Goal: Contribute content

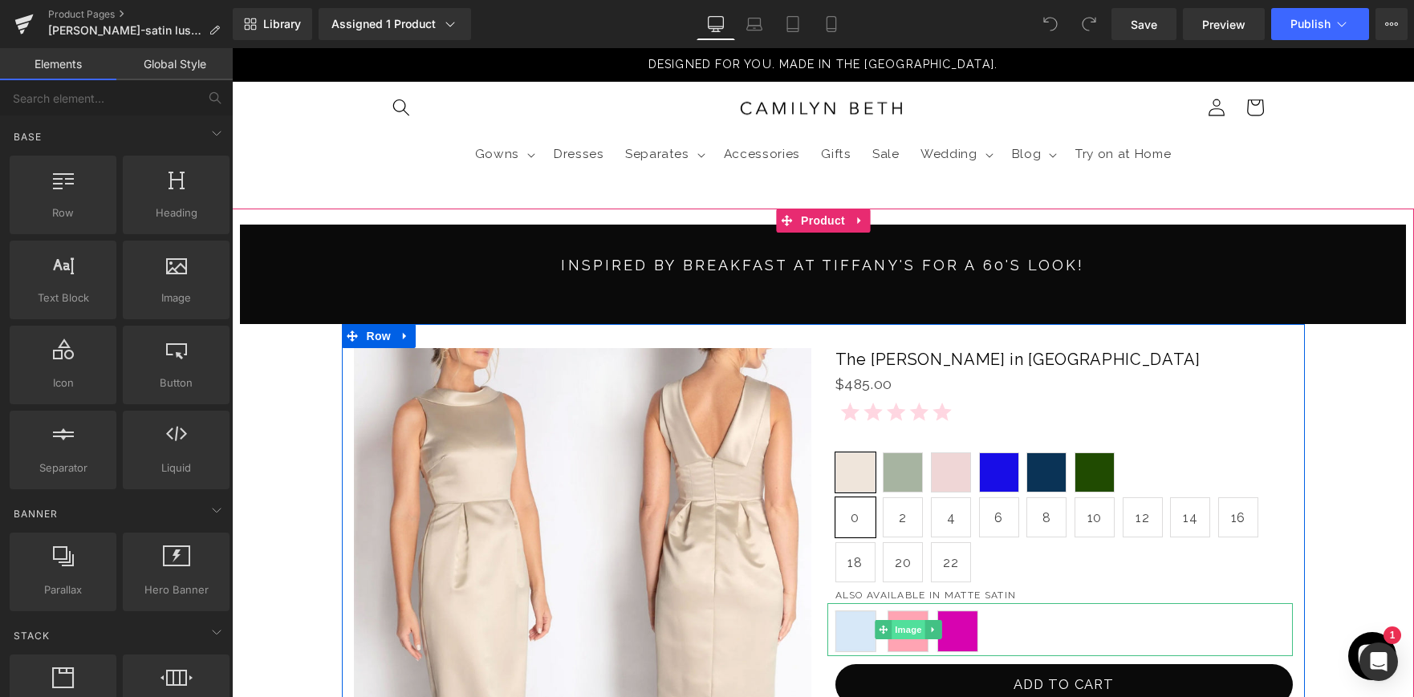
click at [906, 633] on span "Image" at bounding box center [909, 629] width 34 height 19
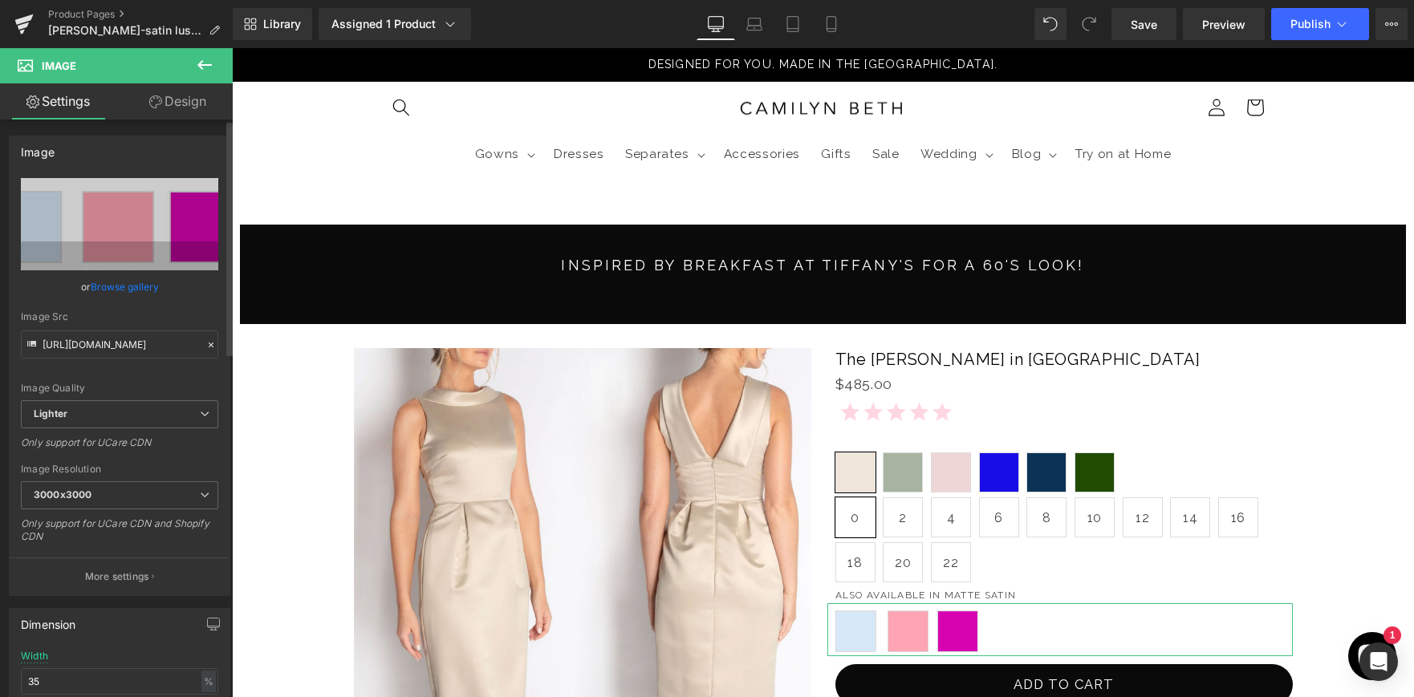
click at [102, 290] on link "Browse gallery" at bounding box center [125, 287] width 68 height 28
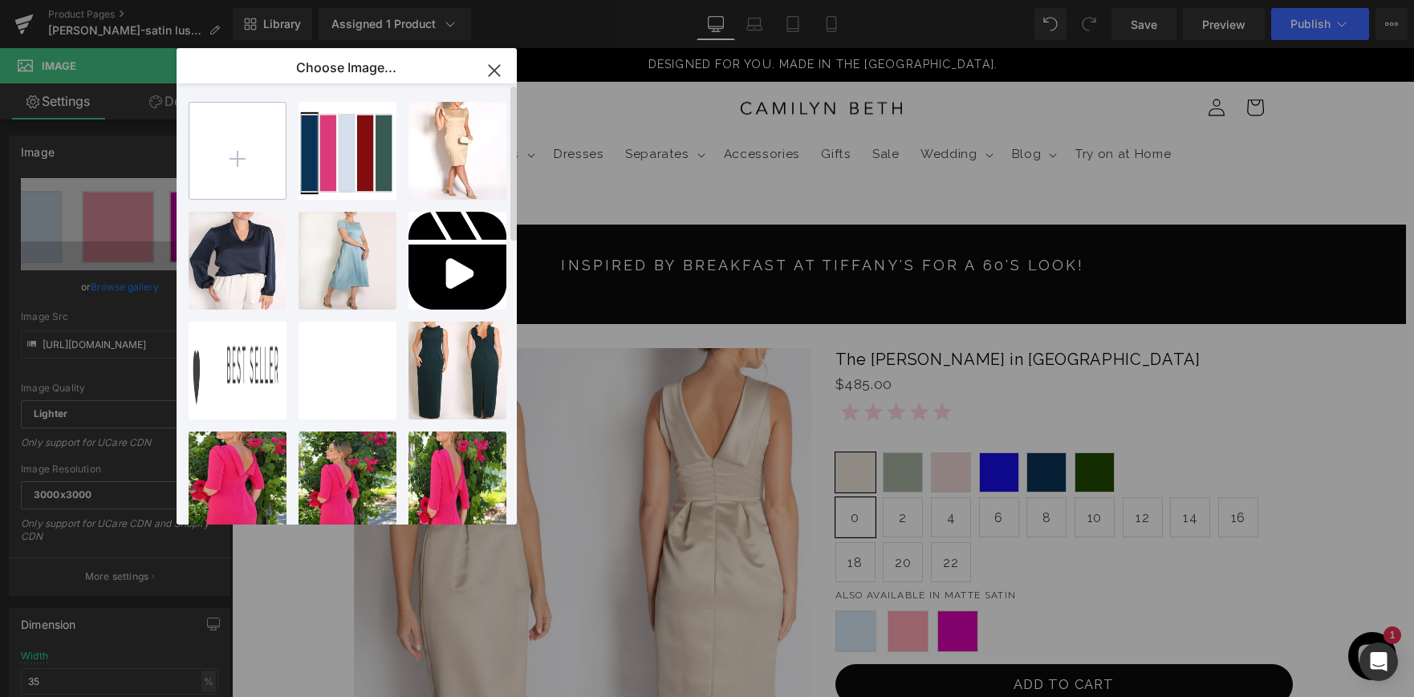
click at [231, 144] on input "file" at bounding box center [237, 151] width 96 height 96
type input "C:\fakepath\matte-color.jpg"
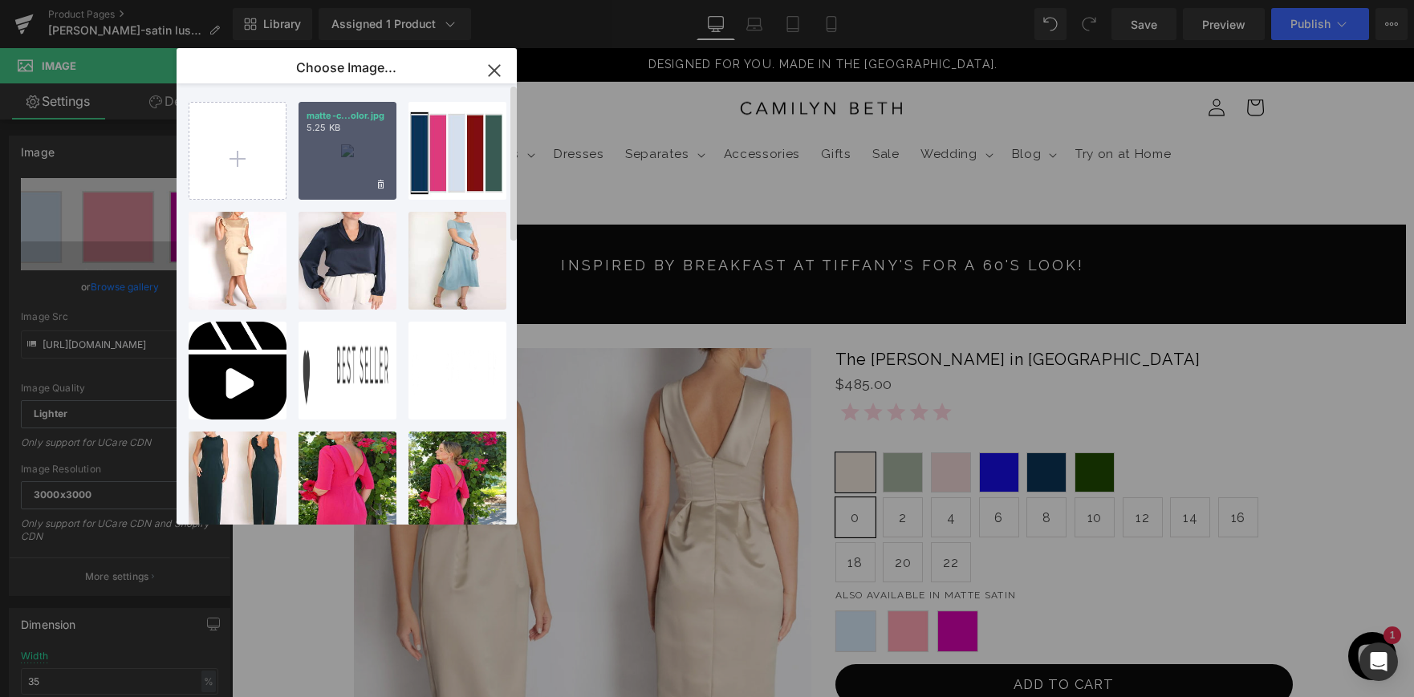
click at [340, 138] on div "matte-c...olor.jpg 5.25 KB" at bounding box center [348, 151] width 98 height 98
type input "https://ucarecdn.com/187aba34-4e97-4e8c-807e-1752d27ff462/-/format/auto/-/previ…"
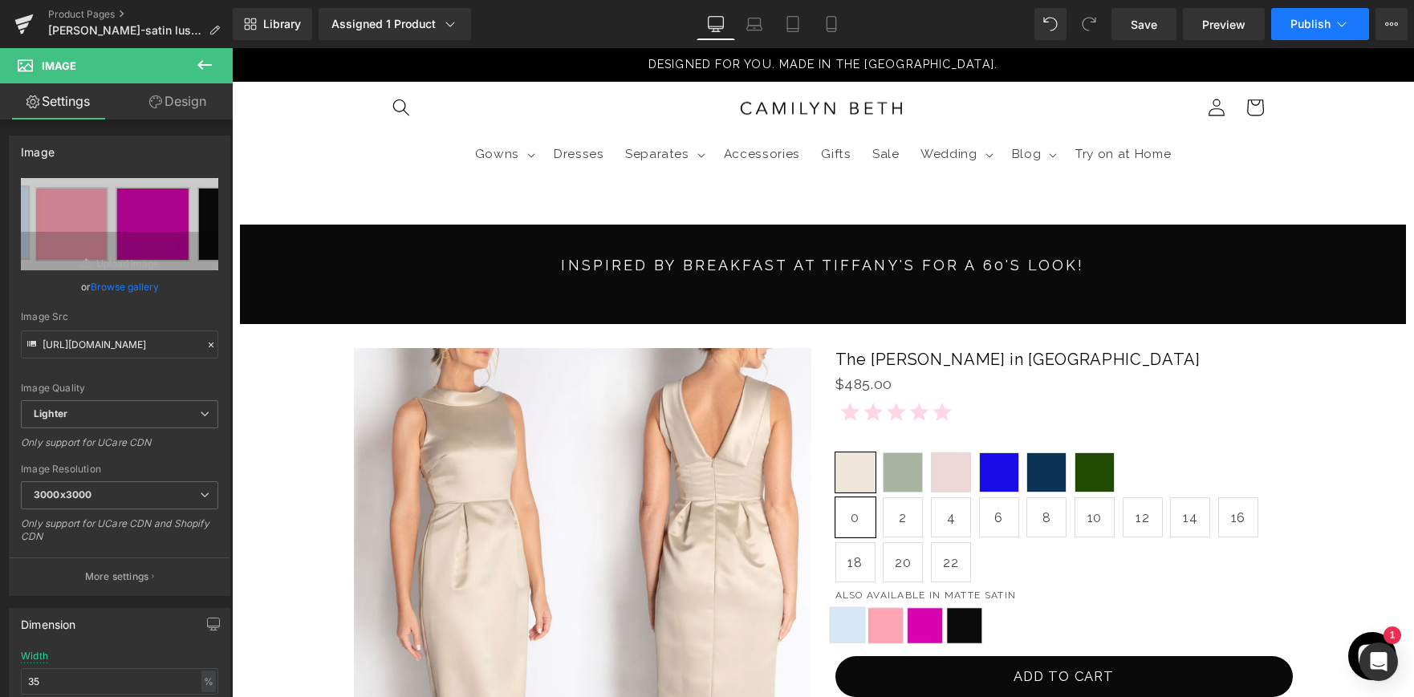
click at [1337, 23] on icon at bounding box center [1342, 24] width 16 height 16
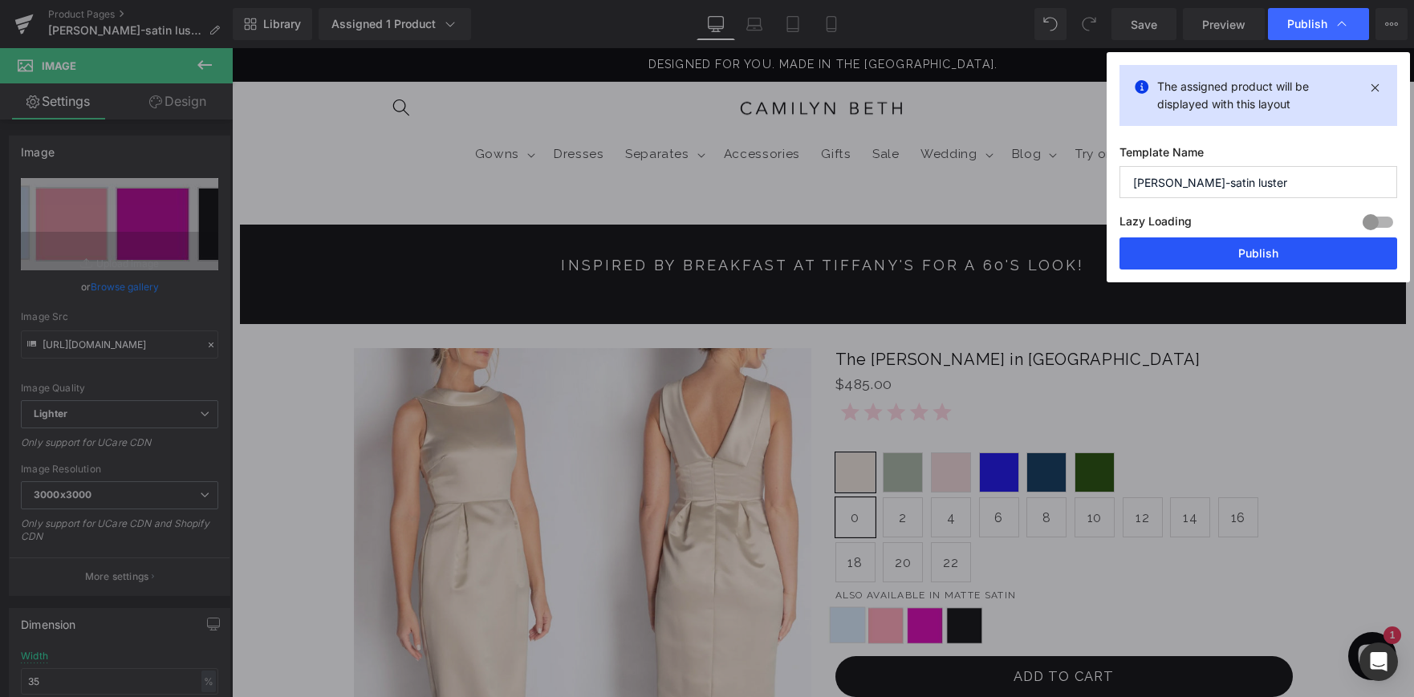
click at [1258, 250] on button "Publish" at bounding box center [1259, 254] width 278 height 32
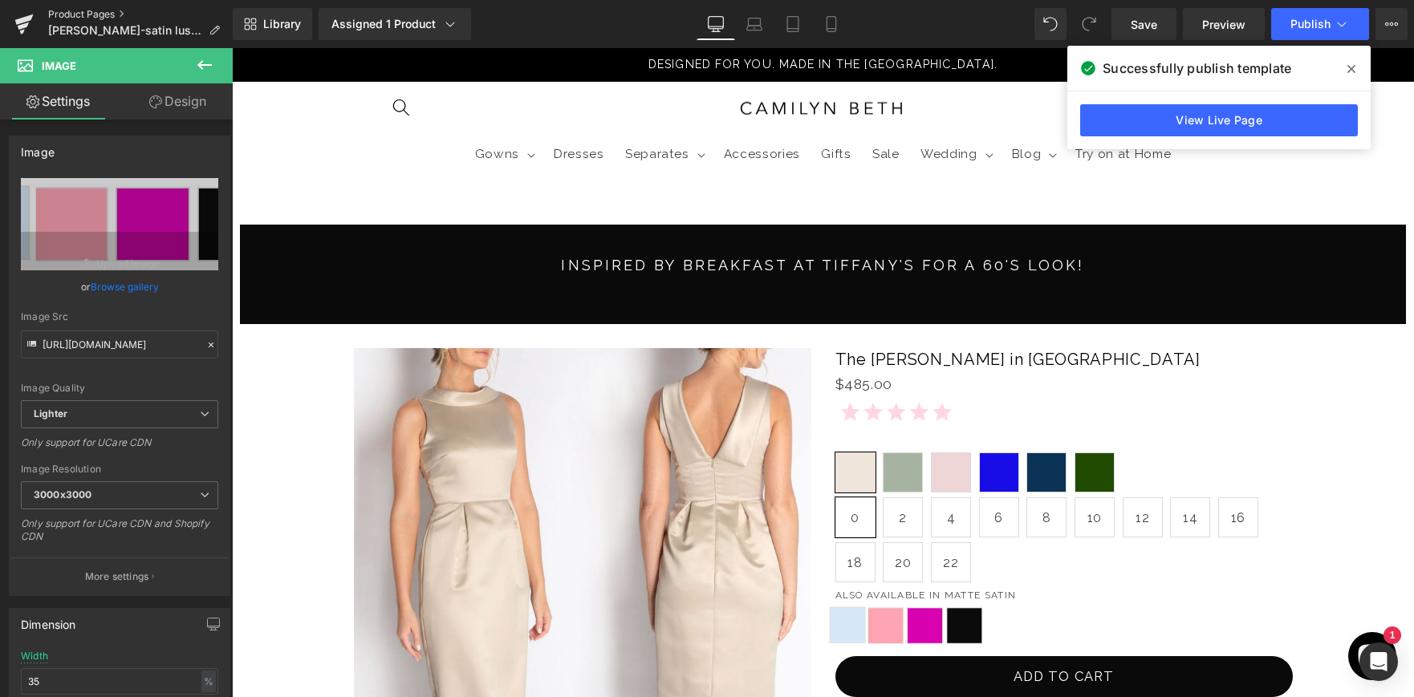
click at [74, 17] on link "Product Pages" at bounding box center [140, 14] width 185 height 13
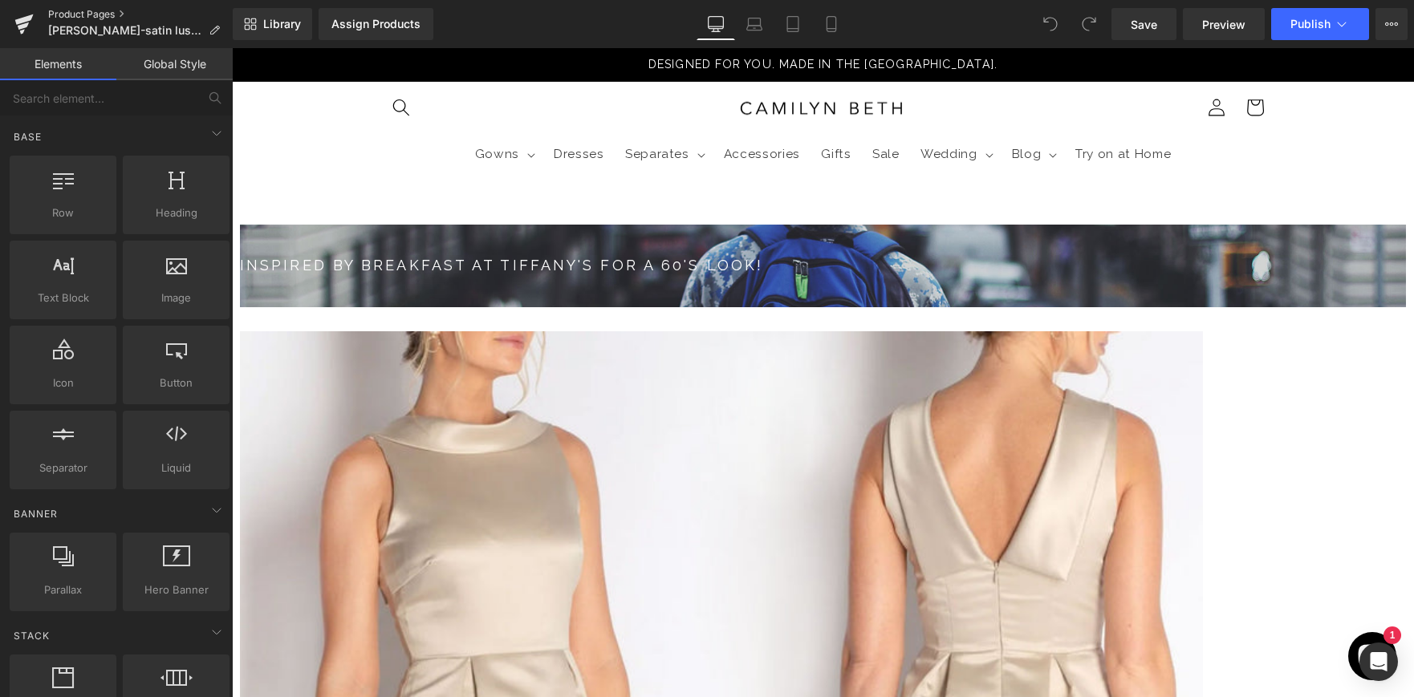
click at [106, 13] on link "Product Pages" at bounding box center [140, 14] width 185 height 13
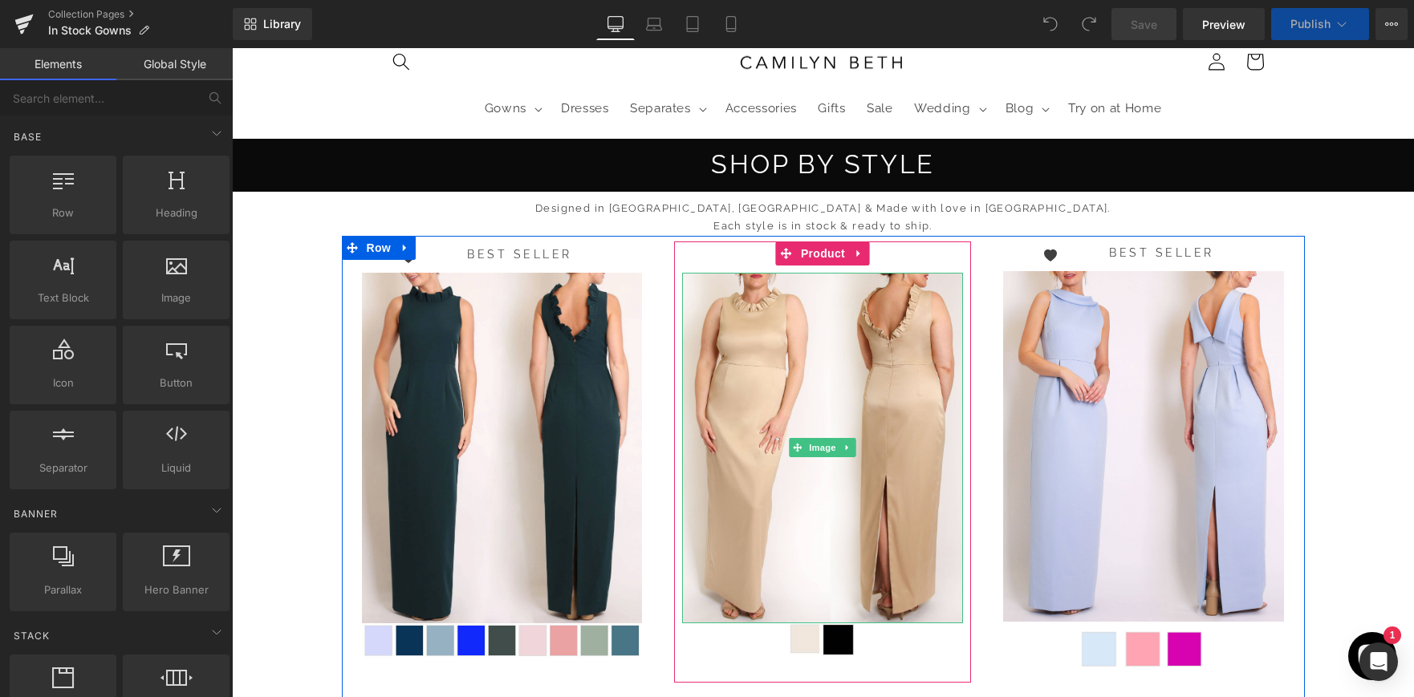
scroll to position [49, 0]
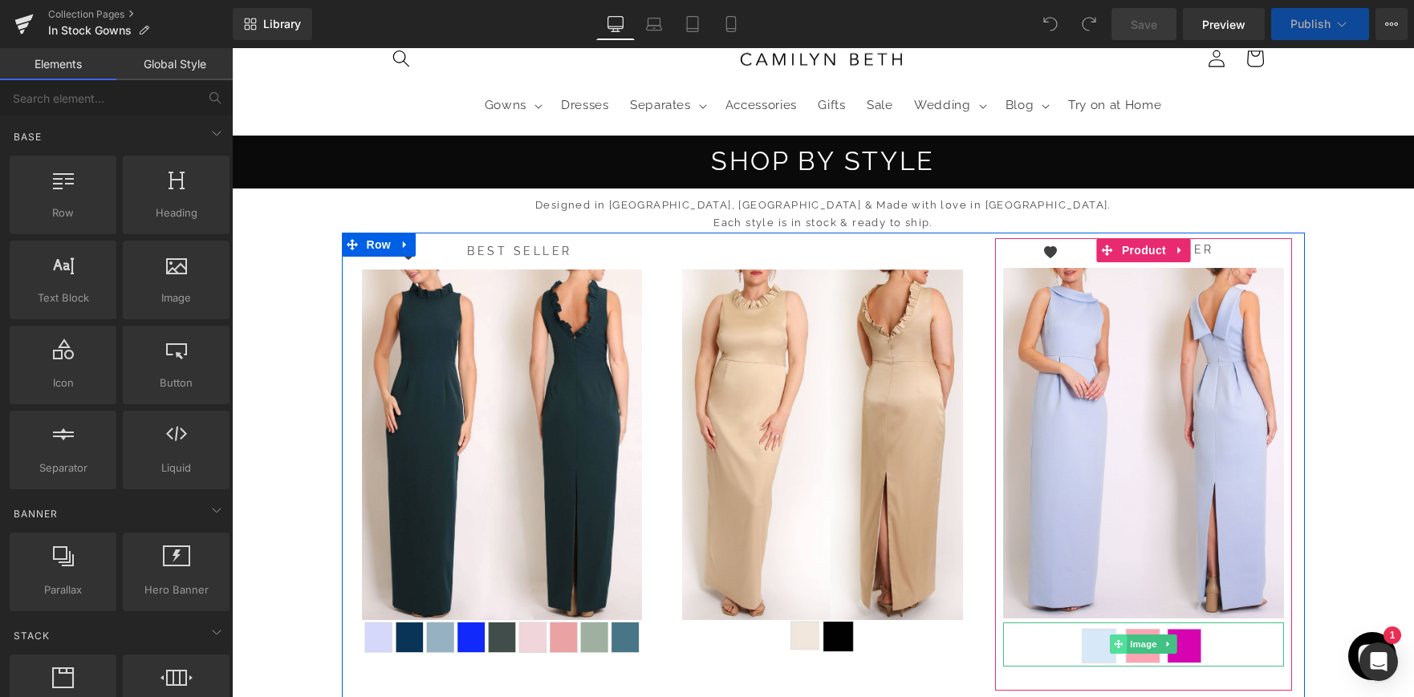
click at [1124, 646] on span at bounding box center [1119, 644] width 17 height 19
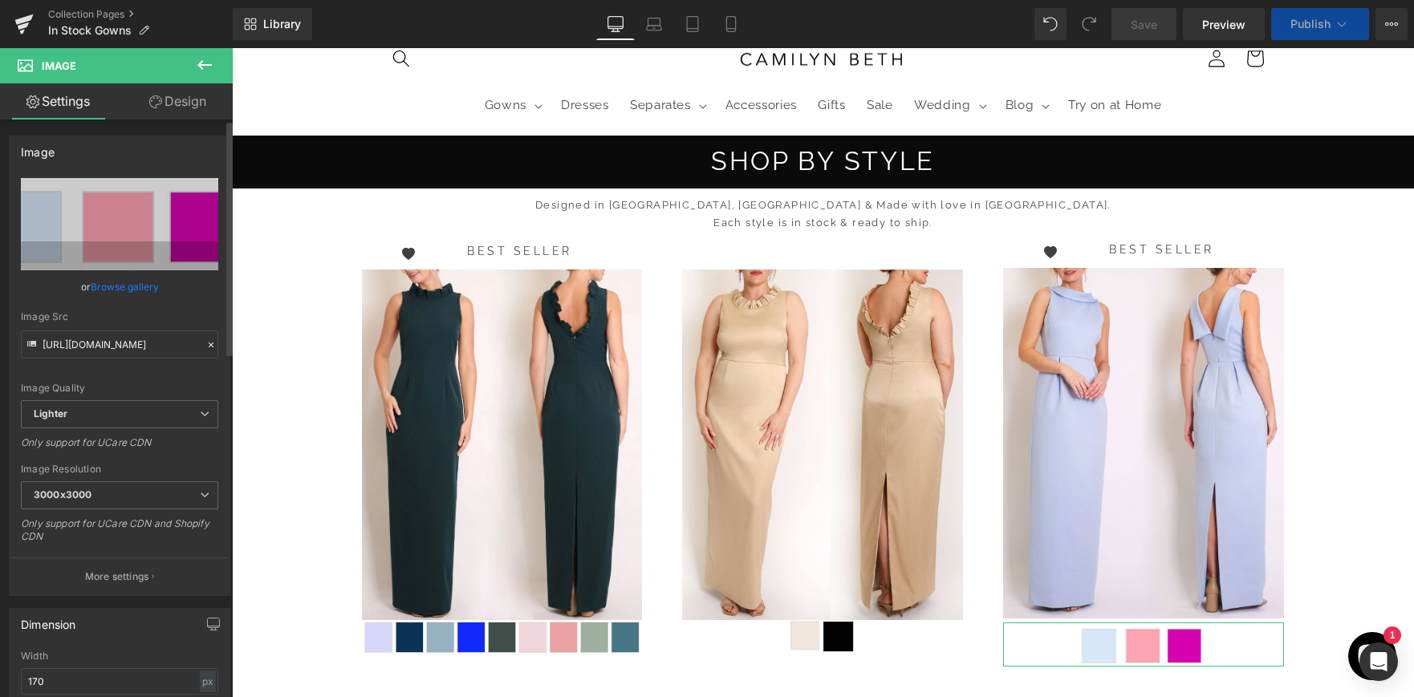
click at [141, 286] on link "Browse gallery" at bounding box center [125, 287] width 68 height 28
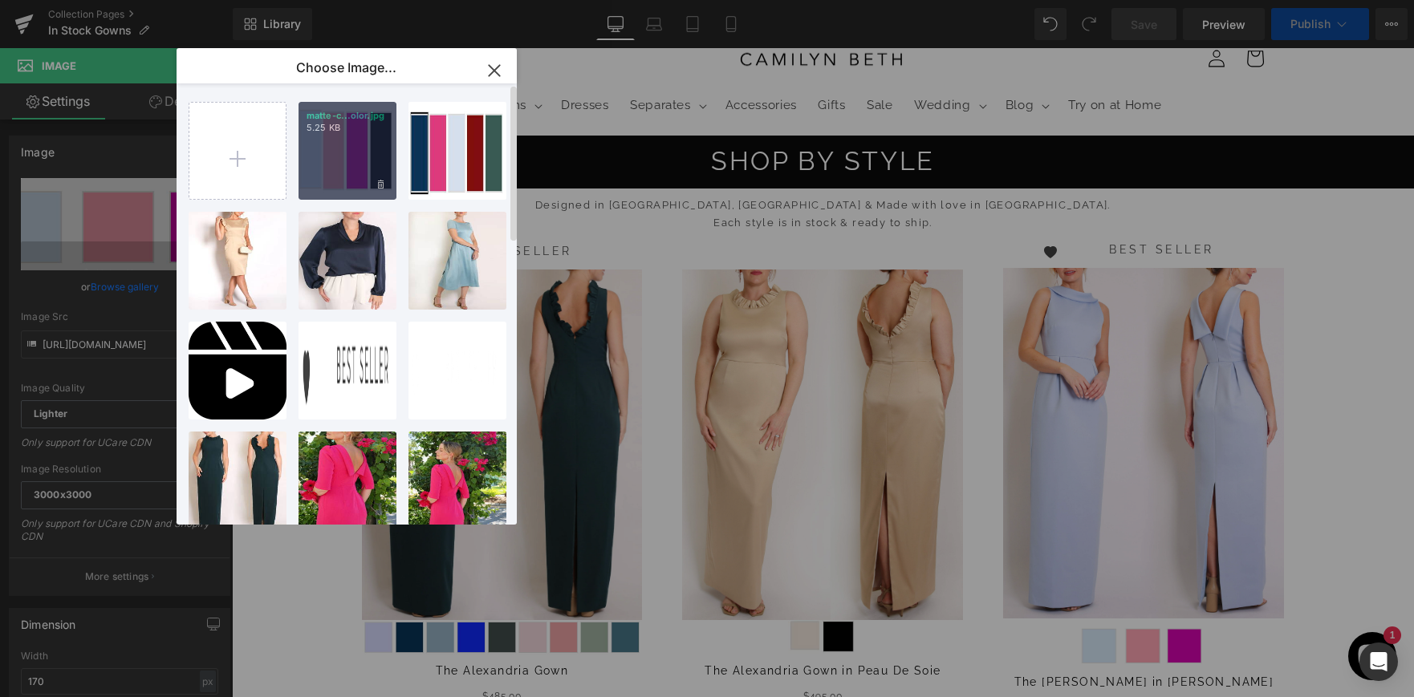
click at [319, 149] on div "matte-c...olor.jpg 5.25 KB" at bounding box center [348, 151] width 98 height 98
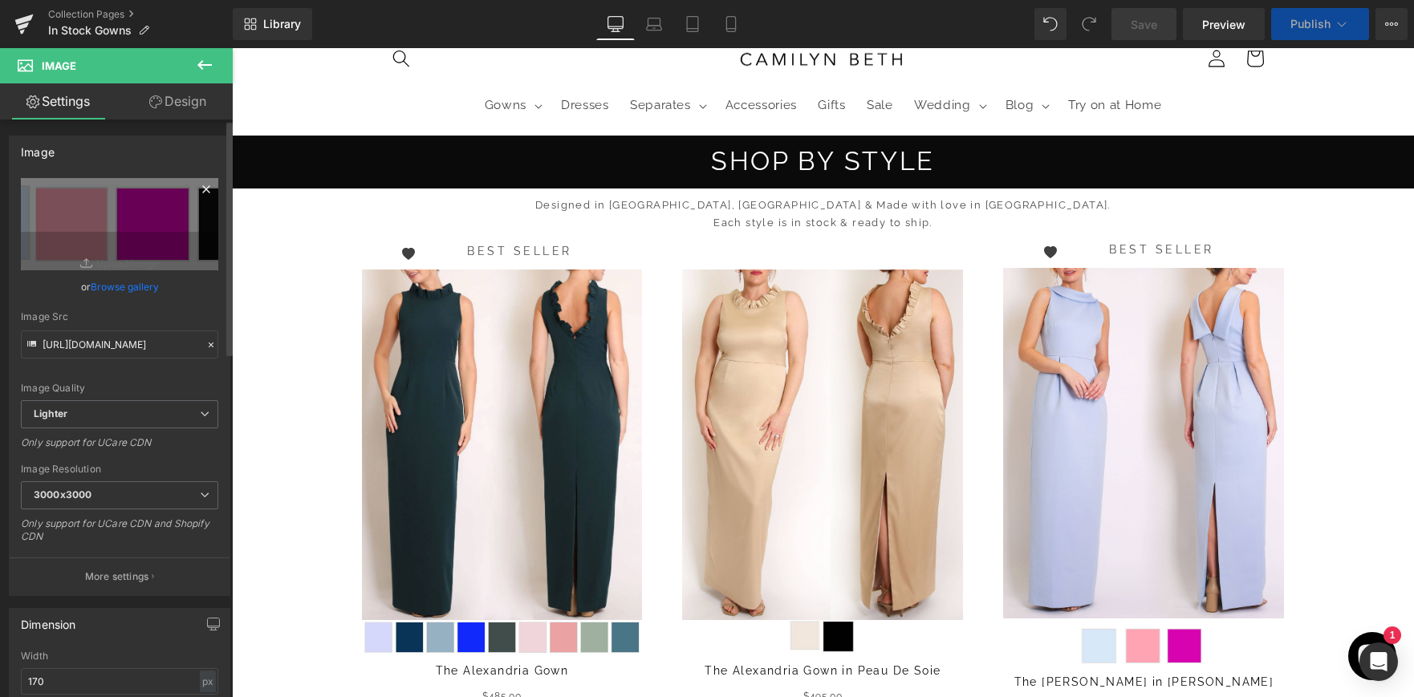
click at [202, 190] on icon at bounding box center [205, 188] width 7 height 7
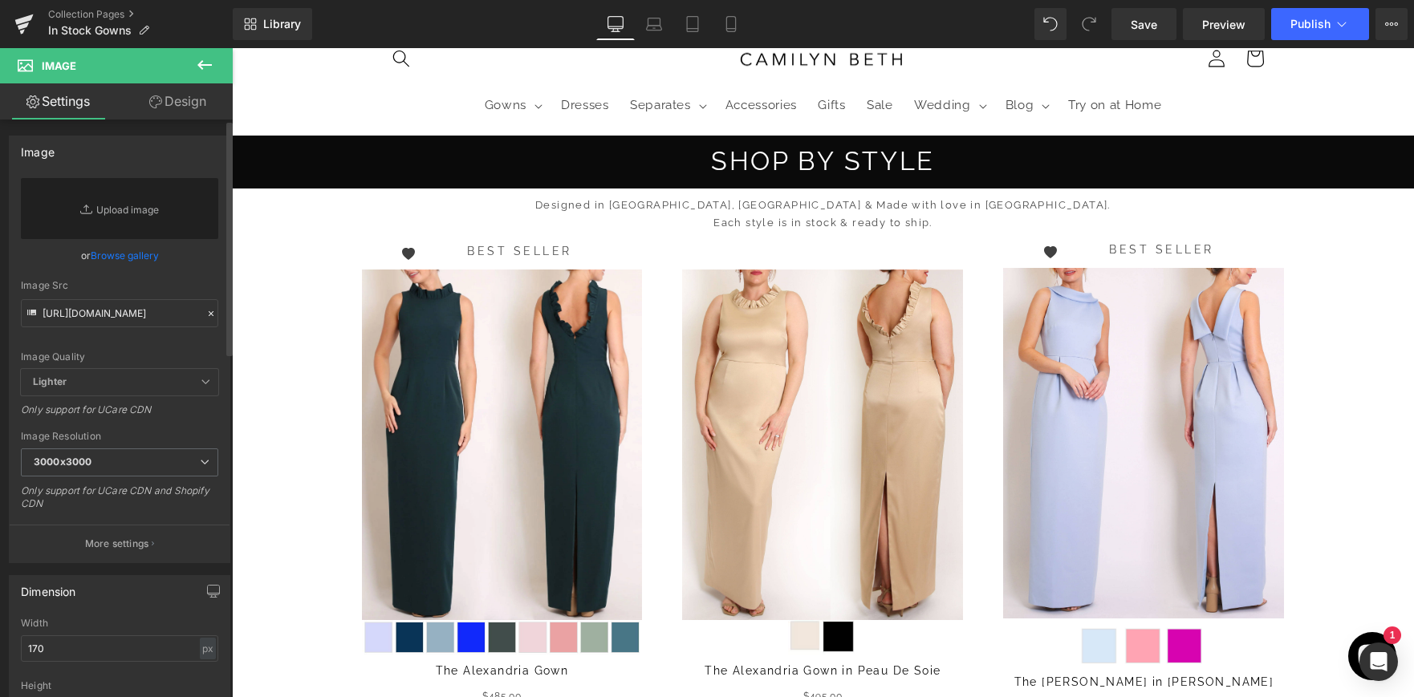
click at [128, 254] on link "Browse gallery" at bounding box center [125, 256] width 68 height 28
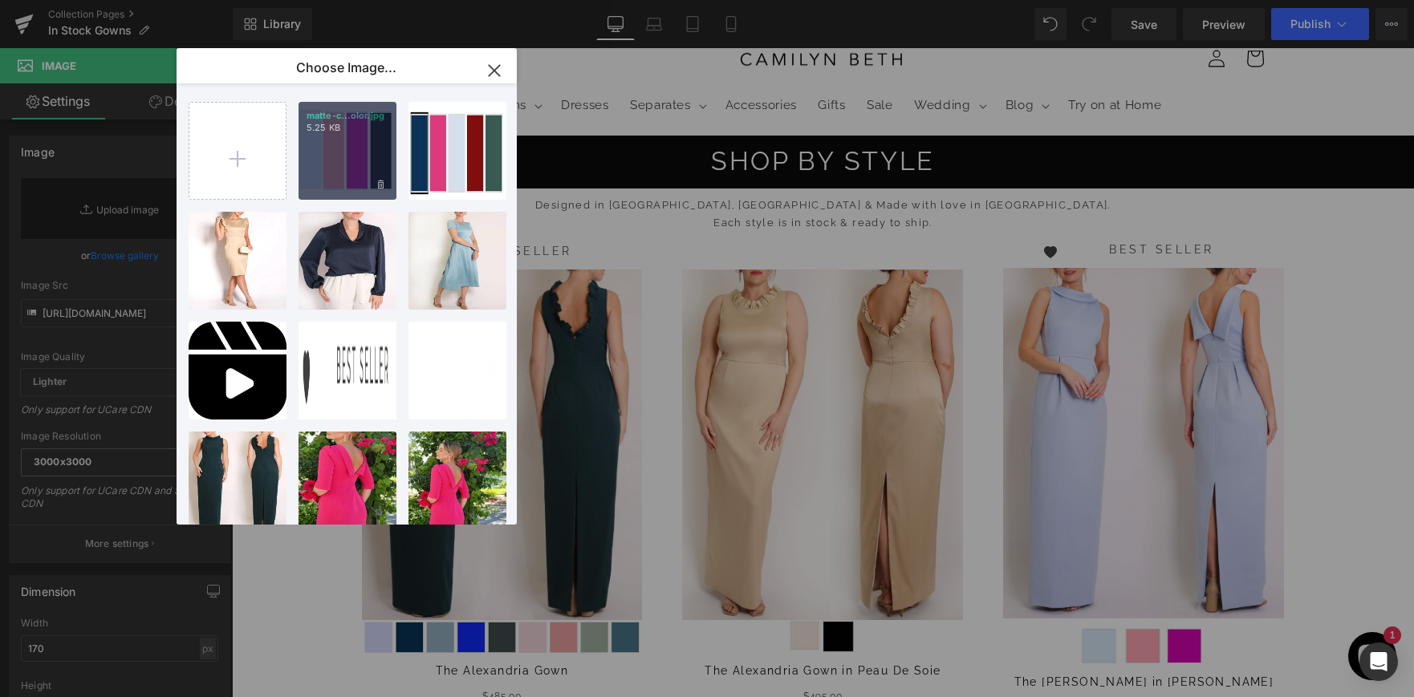
click at [364, 149] on div "matte-c...olor.jpg 5.25 KB" at bounding box center [348, 151] width 98 height 98
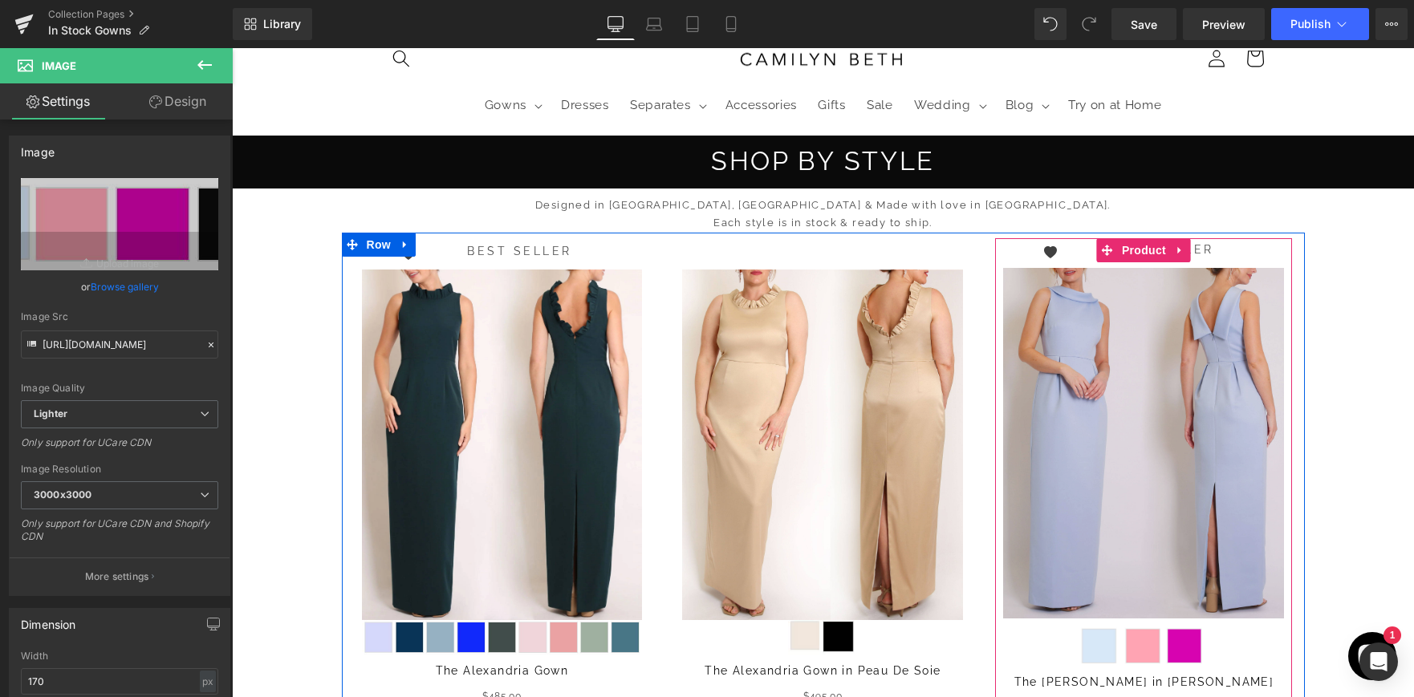
click at [1161, 576] on img at bounding box center [1143, 443] width 281 height 351
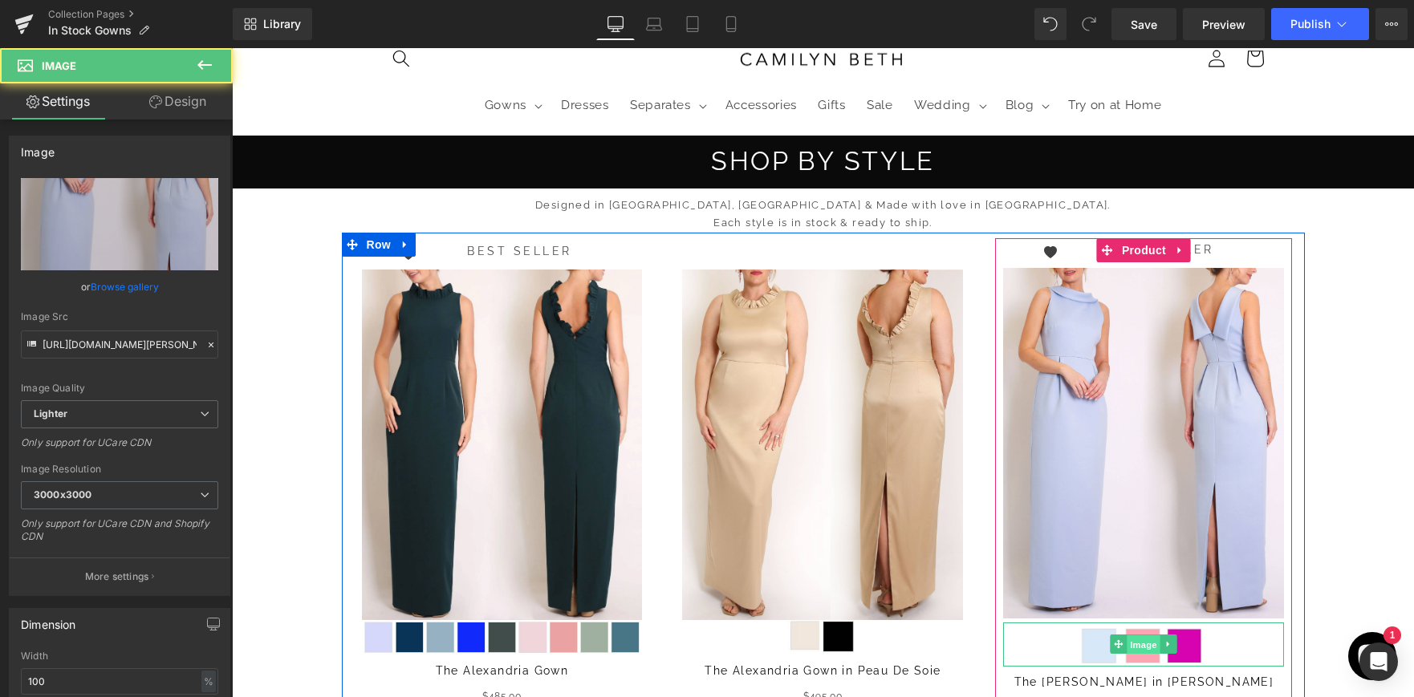
click at [1151, 643] on span "Image" at bounding box center [1145, 645] width 34 height 19
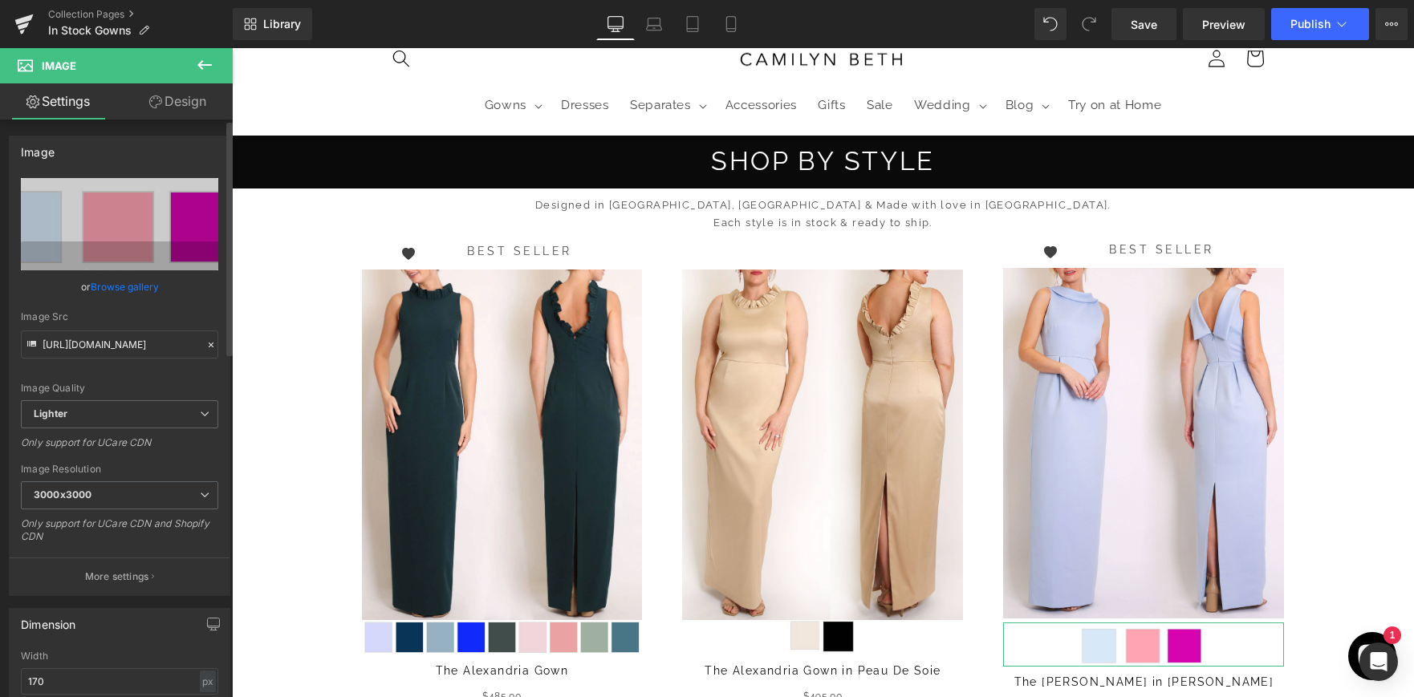
click at [129, 283] on link "Browse gallery" at bounding box center [125, 287] width 68 height 28
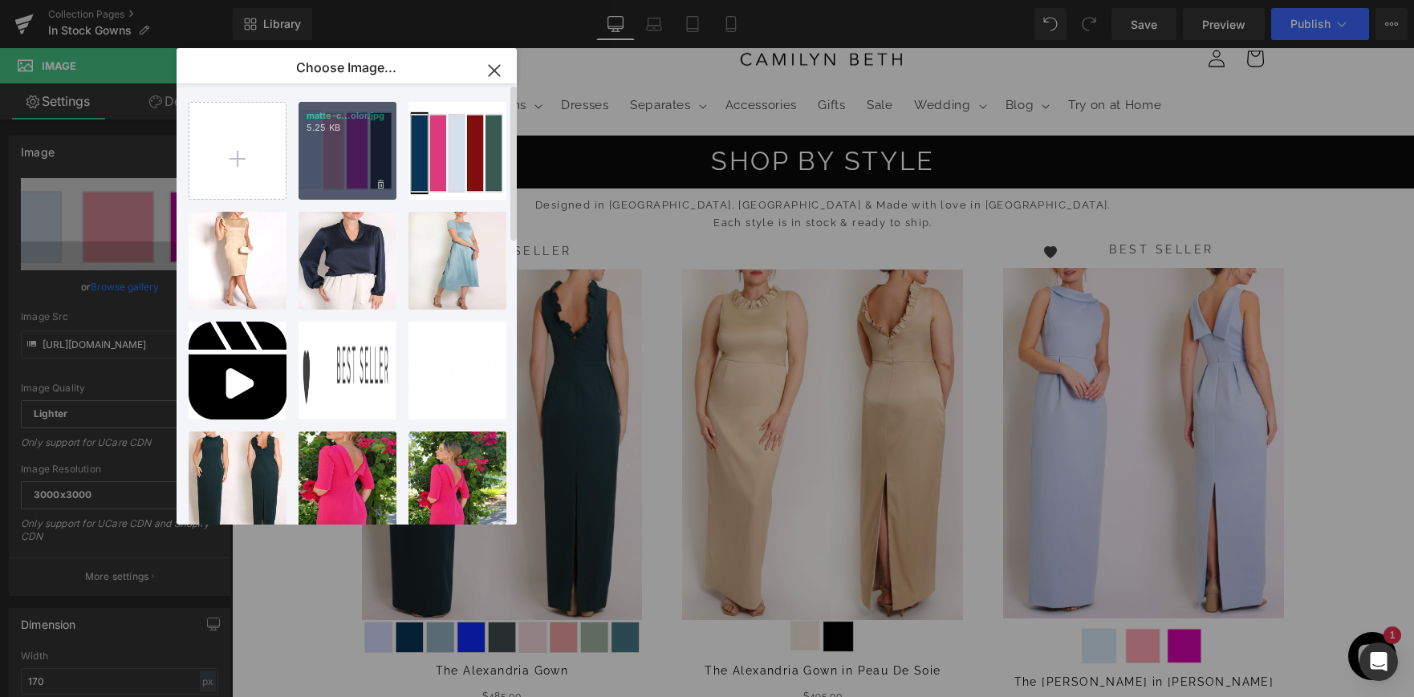
click at [341, 157] on div "matte-c...olor.jpg 5.25 KB" at bounding box center [348, 151] width 98 height 98
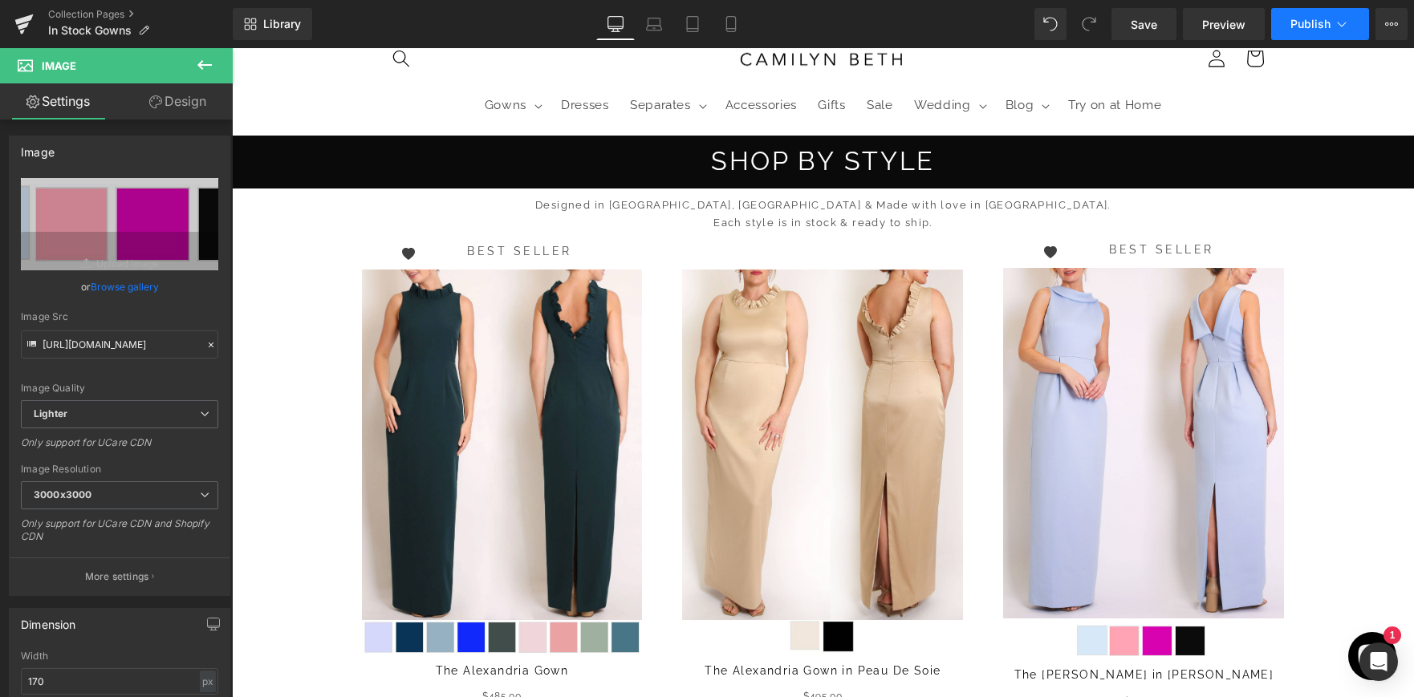
click at [1318, 15] on button "Publish" at bounding box center [1320, 24] width 98 height 32
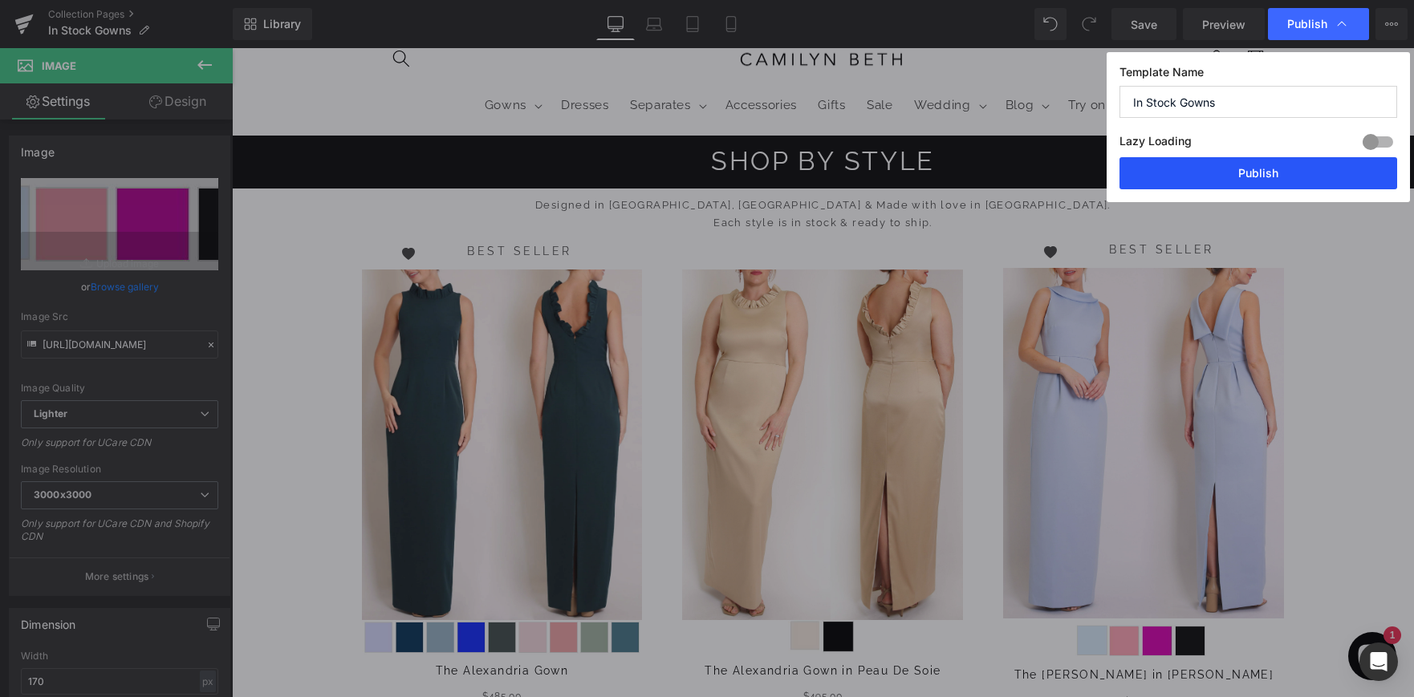
click at [1305, 179] on button "Publish" at bounding box center [1259, 173] width 278 height 32
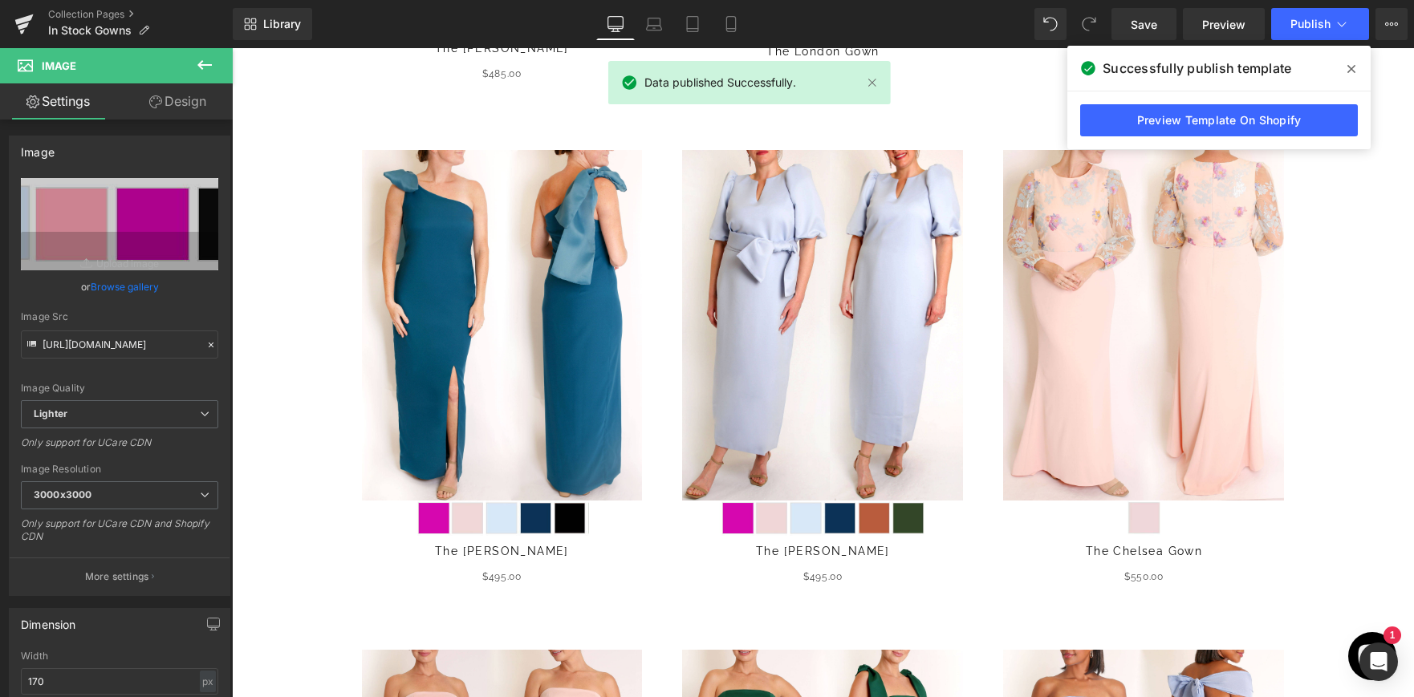
scroll to position [0, 0]
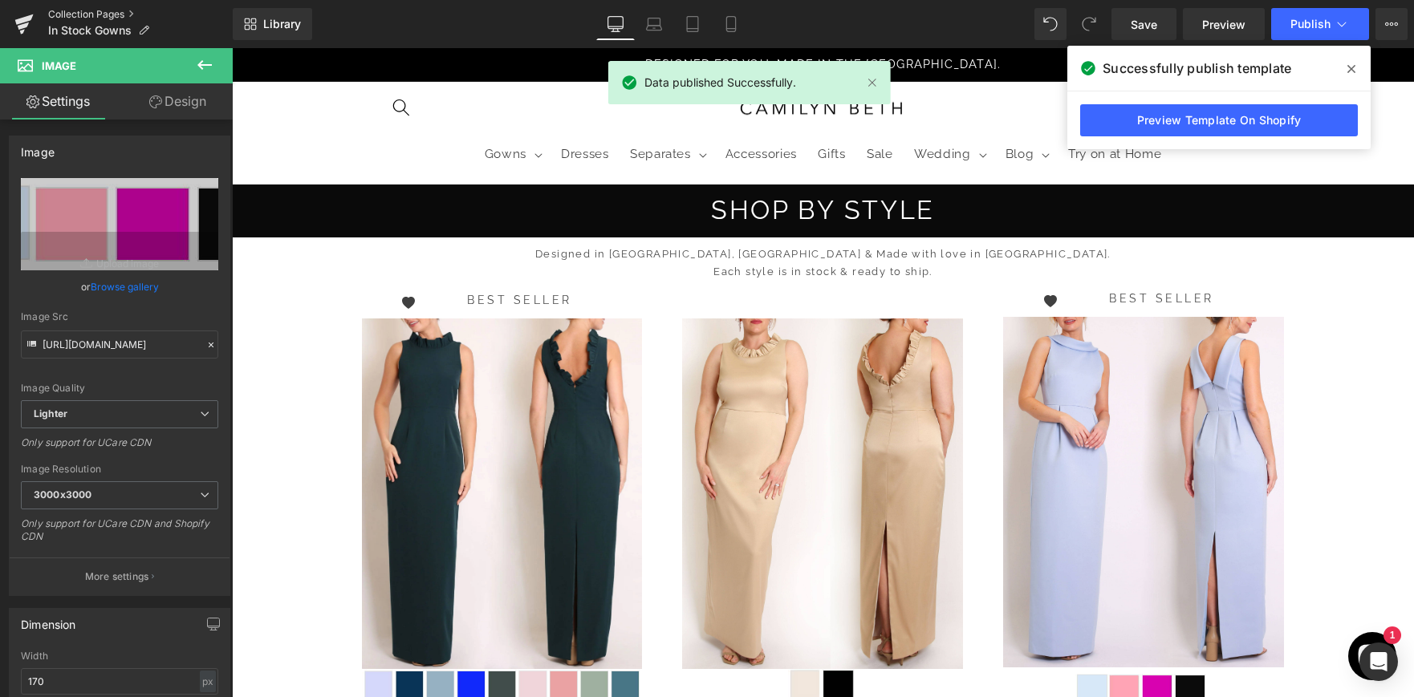
click at [70, 18] on link "Collection Pages" at bounding box center [140, 14] width 185 height 13
